Goal: Information Seeking & Learning: Compare options

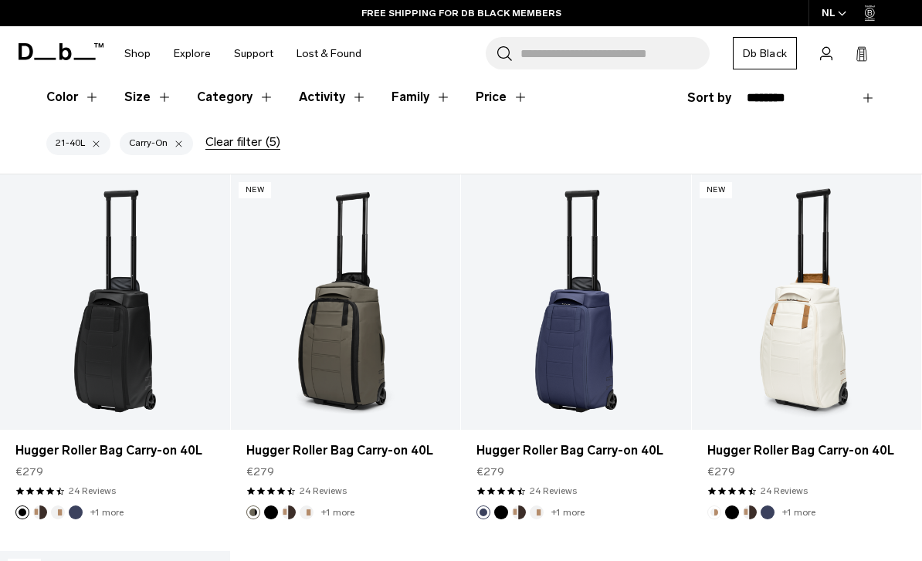
scroll to position [425, 0]
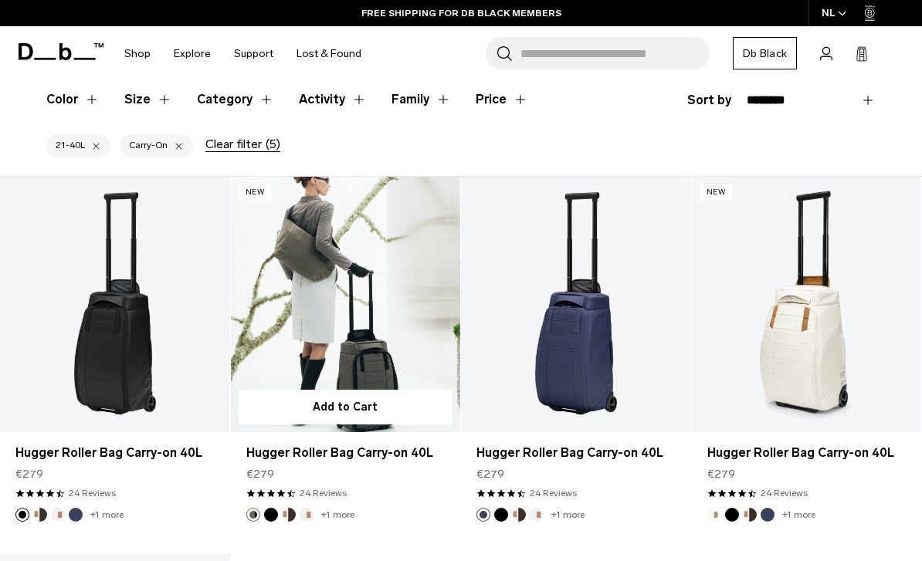
click at [300, 445] on link "Hugger Roller Bag Carry-on 40L" at bounding box center [345, 453] width 199 height 19
click at [255, 455] on link "Hugger Roller Bag Carry-on 40L" at bounding box center [345, 453] width 199 height 19
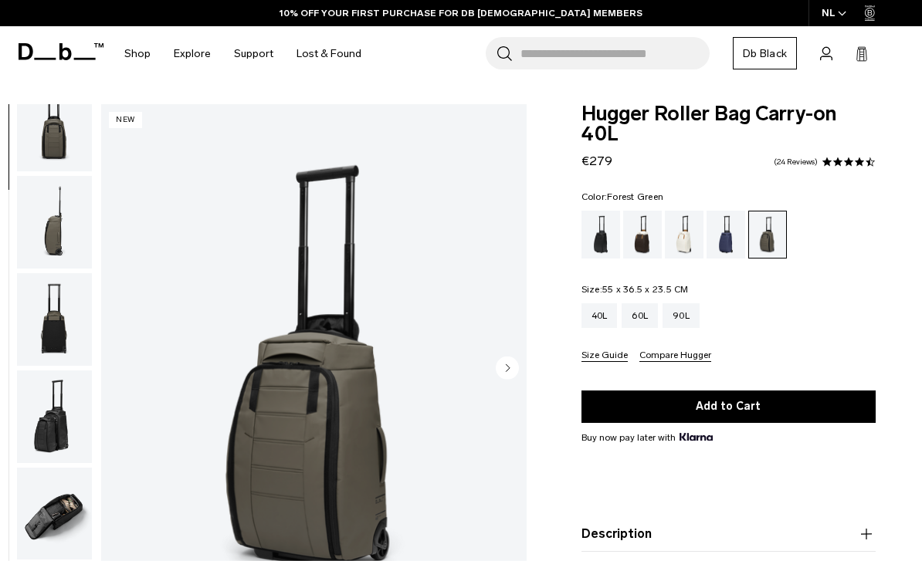
scroll to position [249, 0]
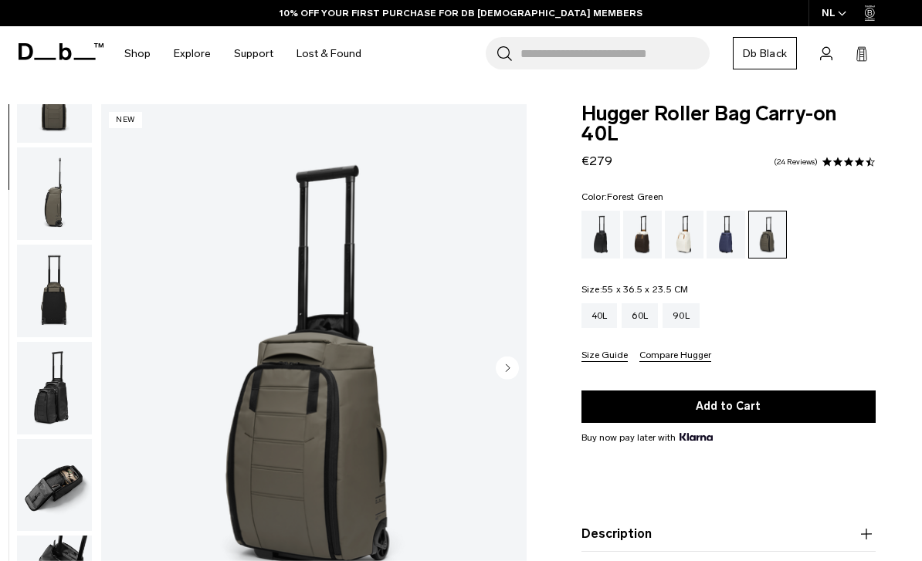
click at [46, 300] on img "button" at bounding box center [54, 291] width 75 height 93
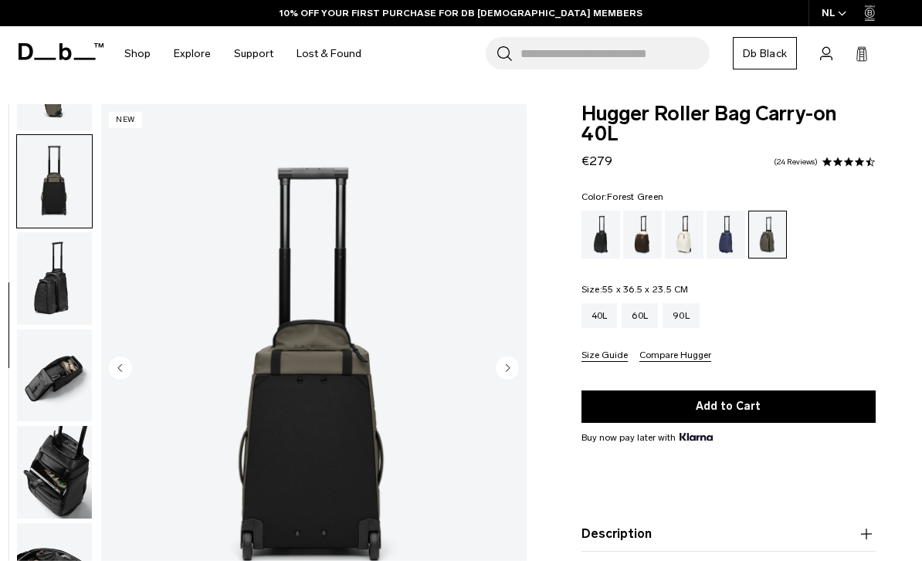
scroll to position [393, 0]
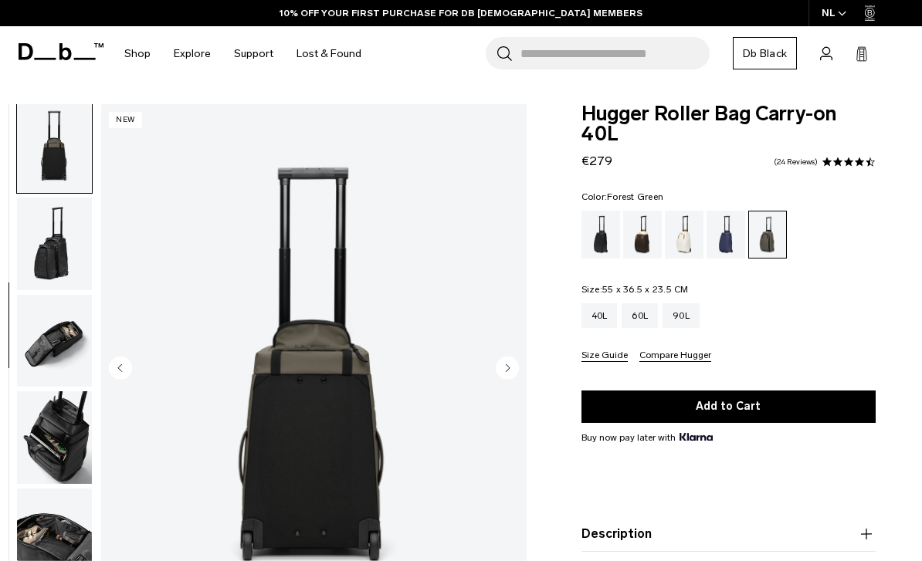
click at [276, 422] on img "5 / 11" at bounding box center [313, 369] width 425 height 531
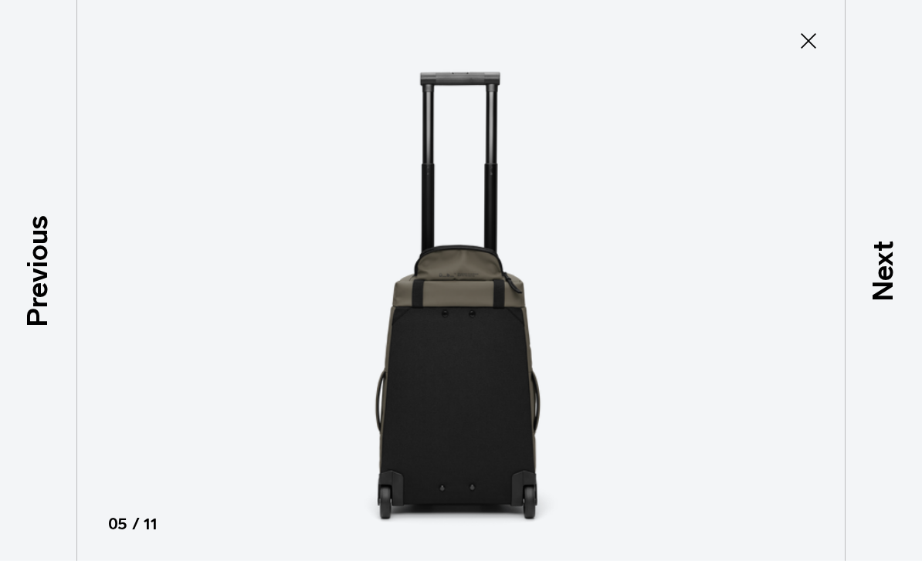
click at [824, 45] on button "Close" at bounding box center [808, 41] width 51 height 32
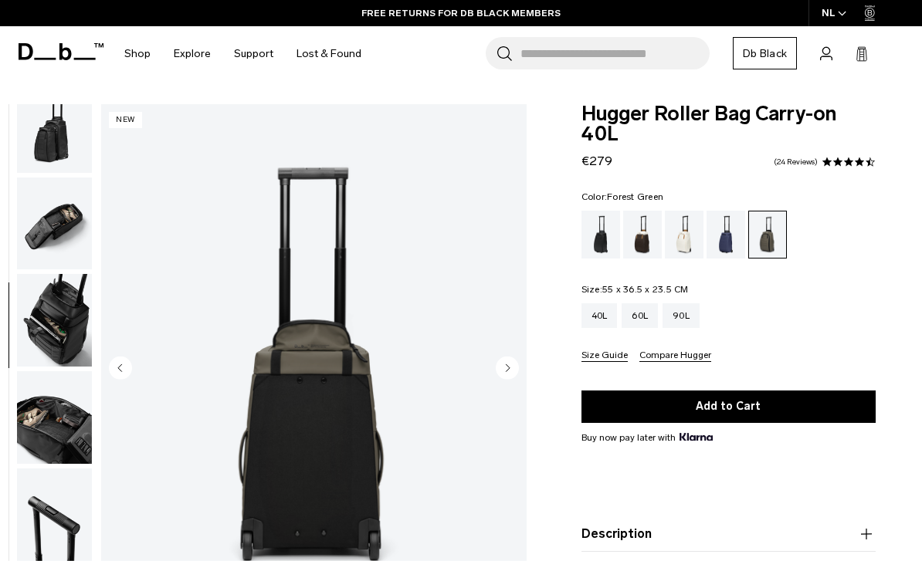
click at [43, 323] on img "button" at bounding box center [54, 320] width 75 height 93
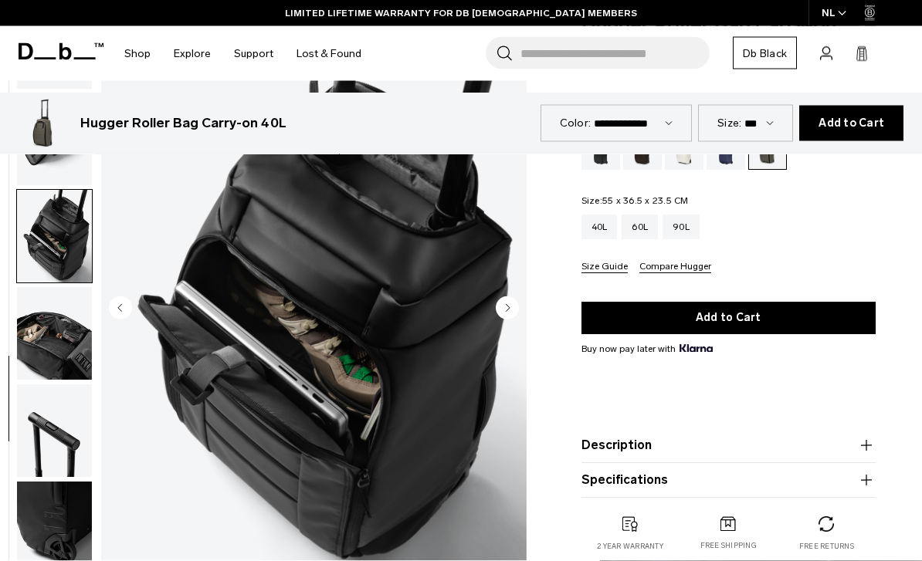
scroll to position [0, 0]
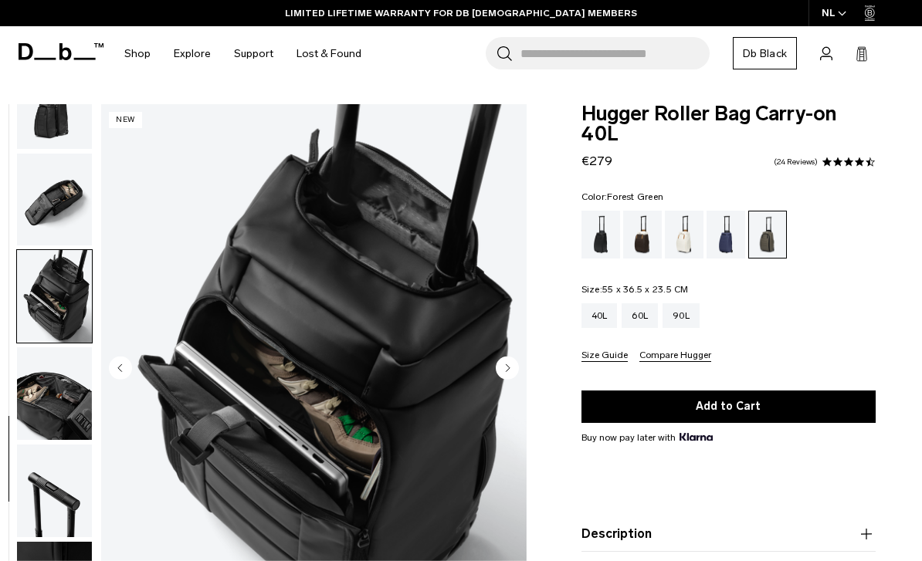
click at [49, 402] on img "button" at bounding box center [54, 393] width 75 height 93
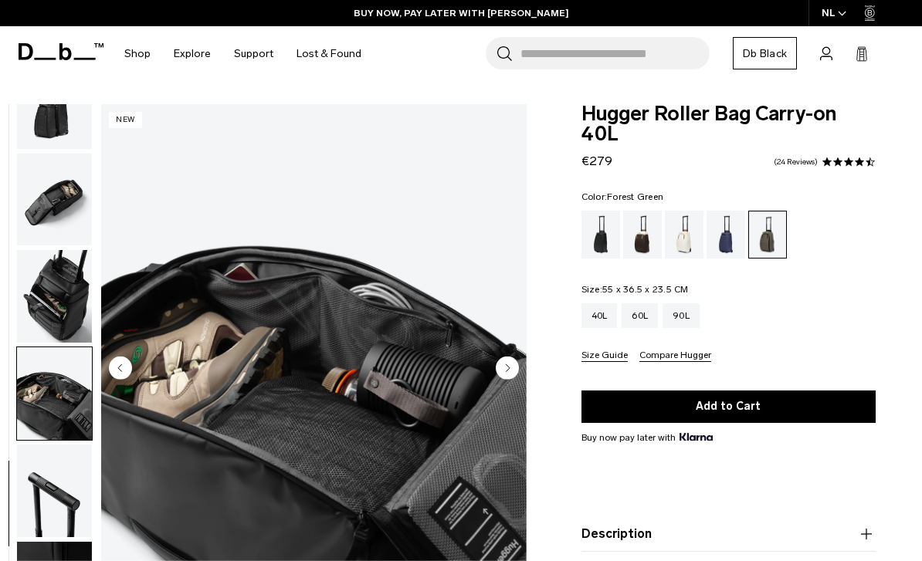
click at [51, 300] on img "button" at bounding box center [54, 296] width 75 height 93
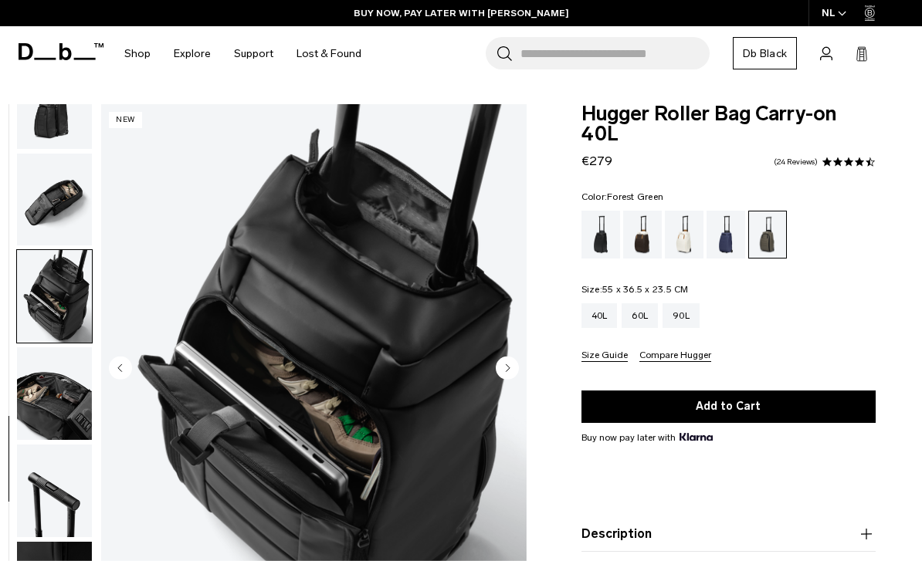
click at [58, 195] on img "button" at bounding box center [54, 200] width 75 height 93
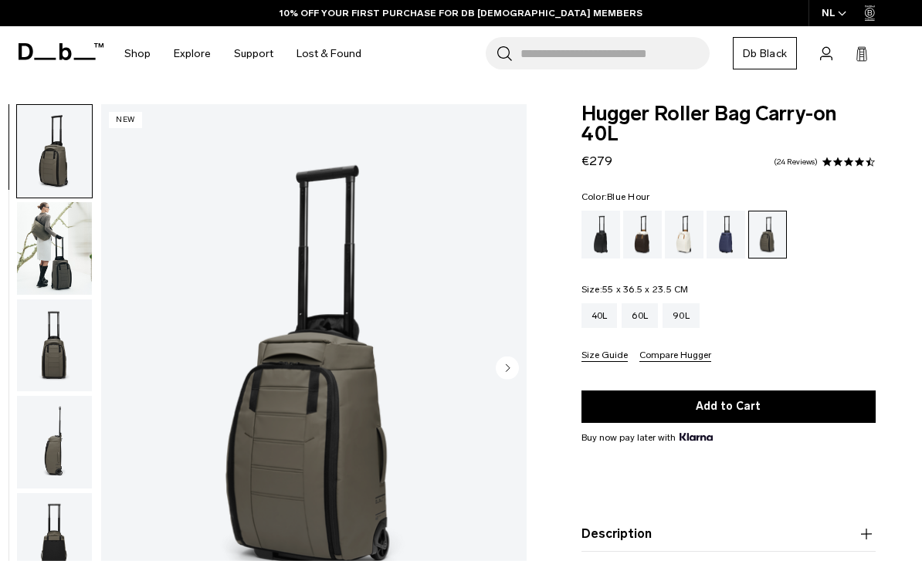
click at [726, 239] on div "Blue Hour" at bounding box center [725, 235] width 39 height 48
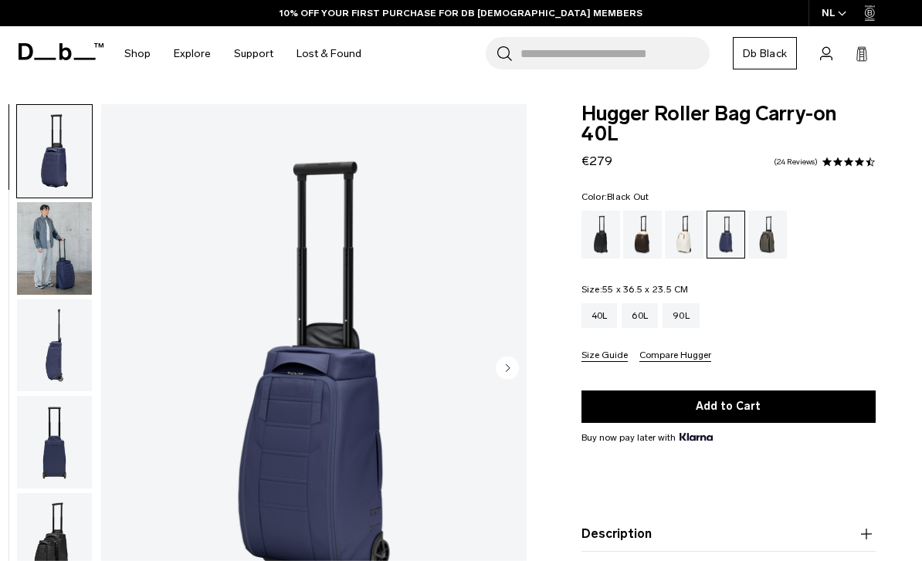
click at [602, 229] on div "Black Out" at bounding box center [600, 235] width 39 height 48
